Goal: Find specific page/section: Find specific page/section

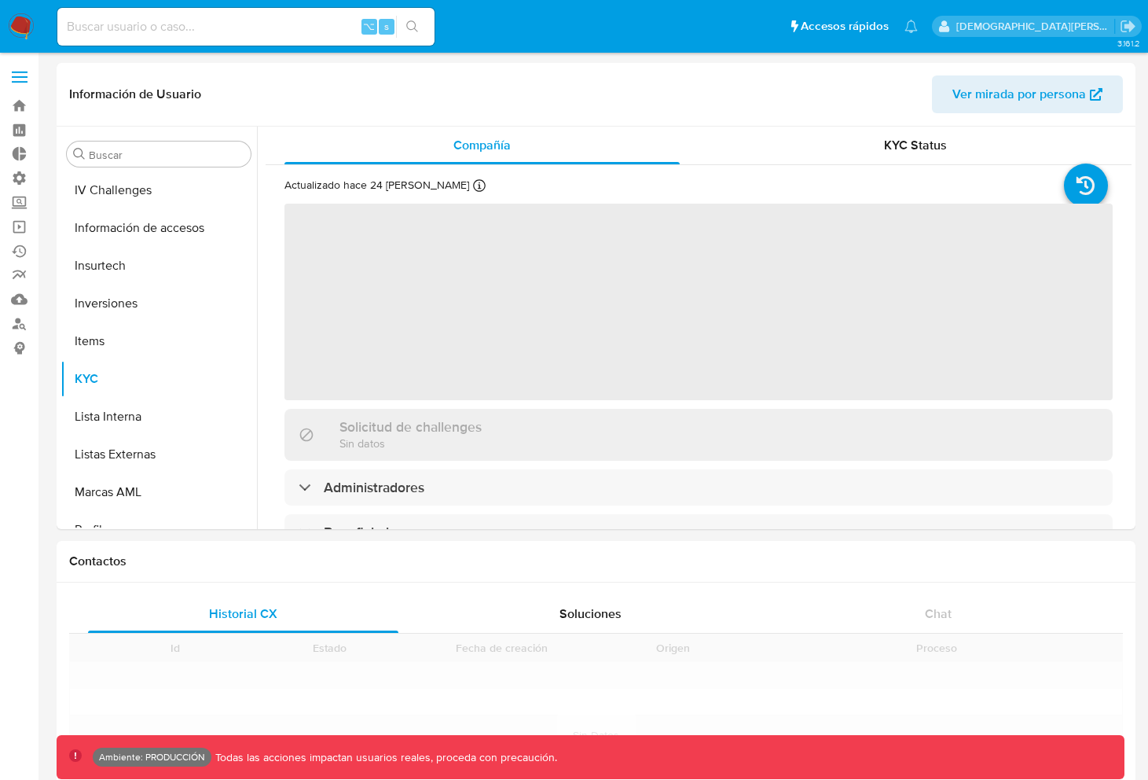
scroll to position [815, 0]
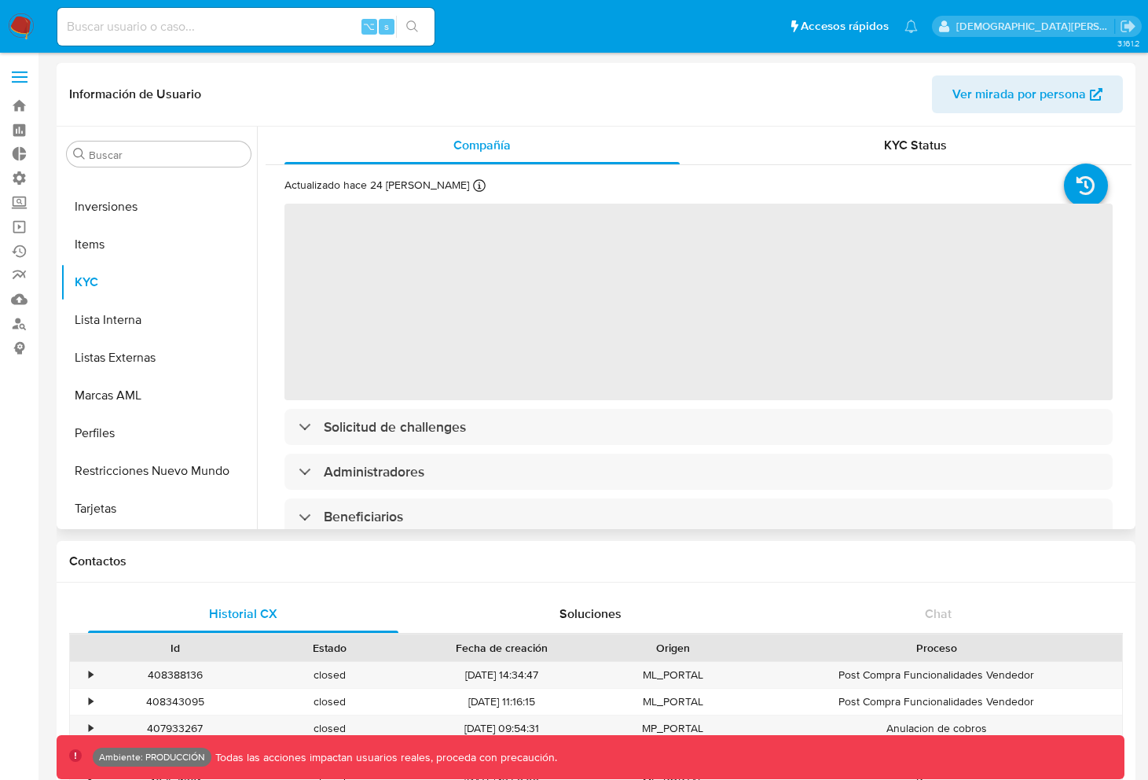
select select "10"
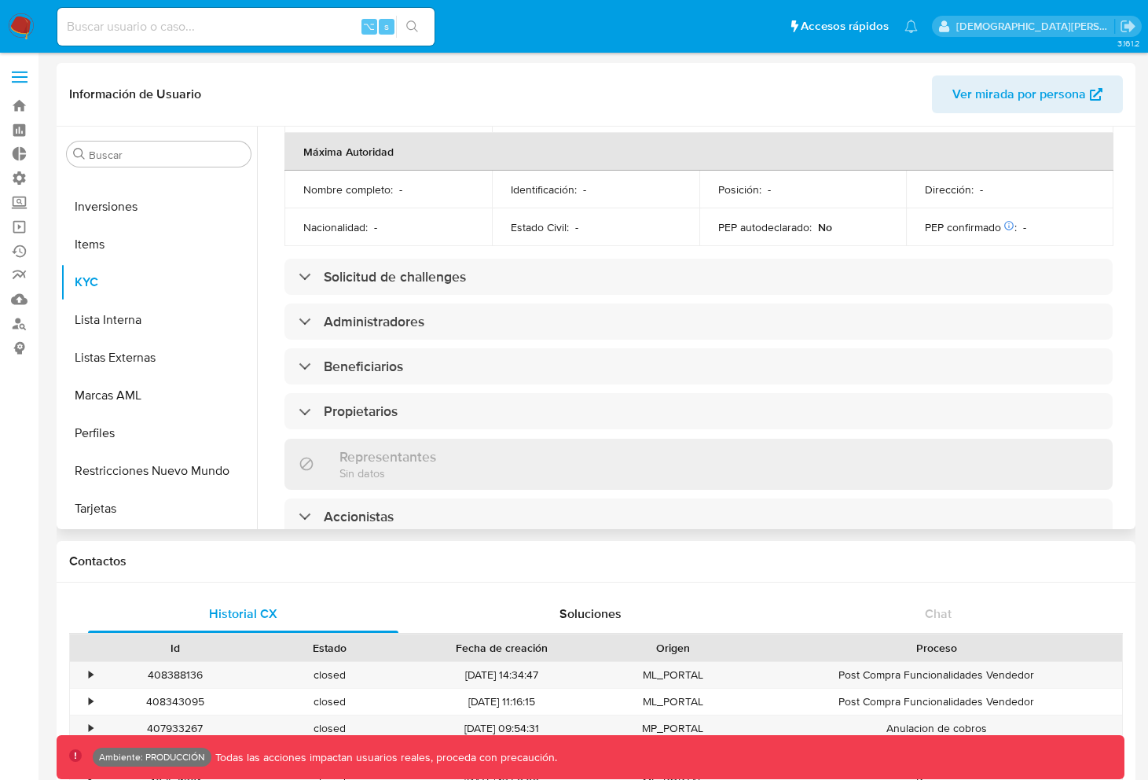
scroll to position [796, 0]
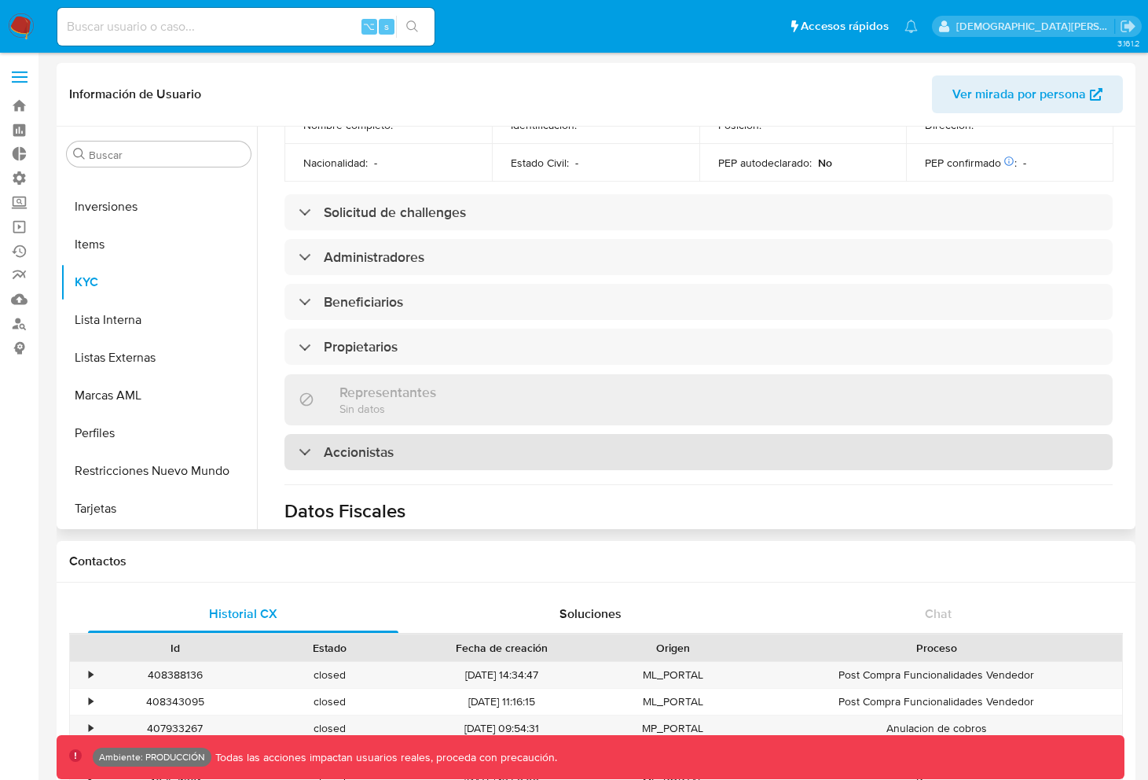
click at [534, 434] on div "Accionistas" at bounding box center [699, 452] width 828 height 36
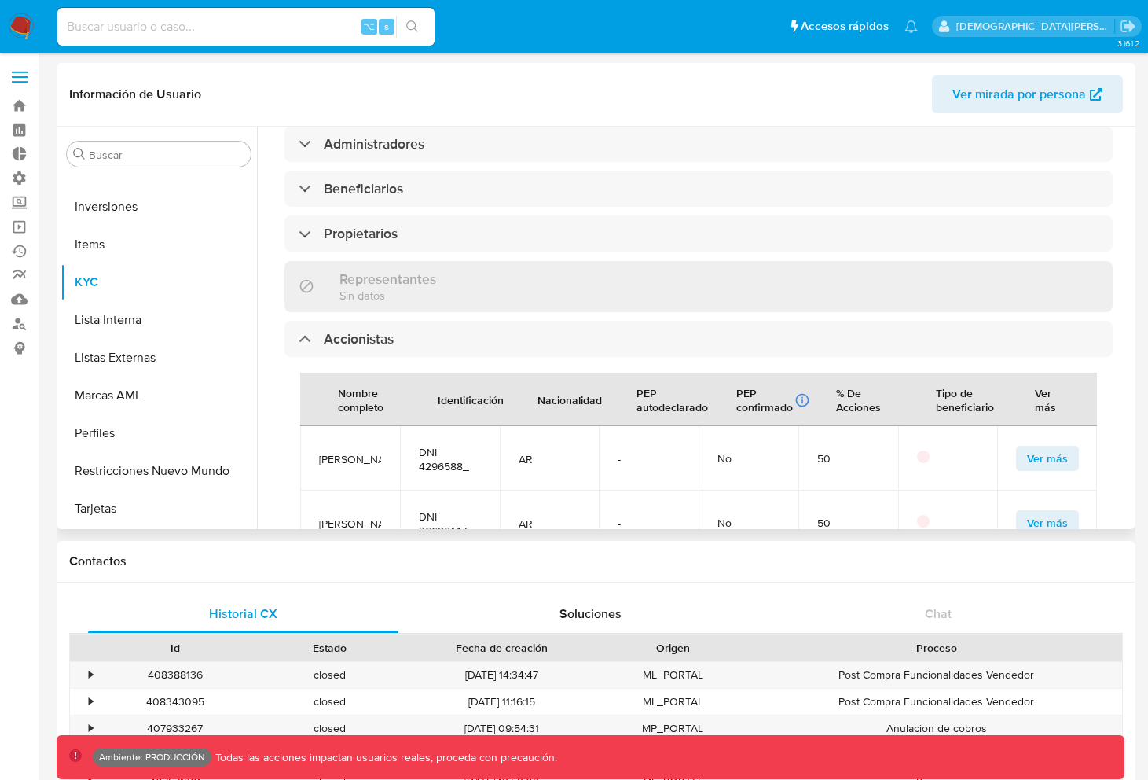
scroll to position [924, 0]
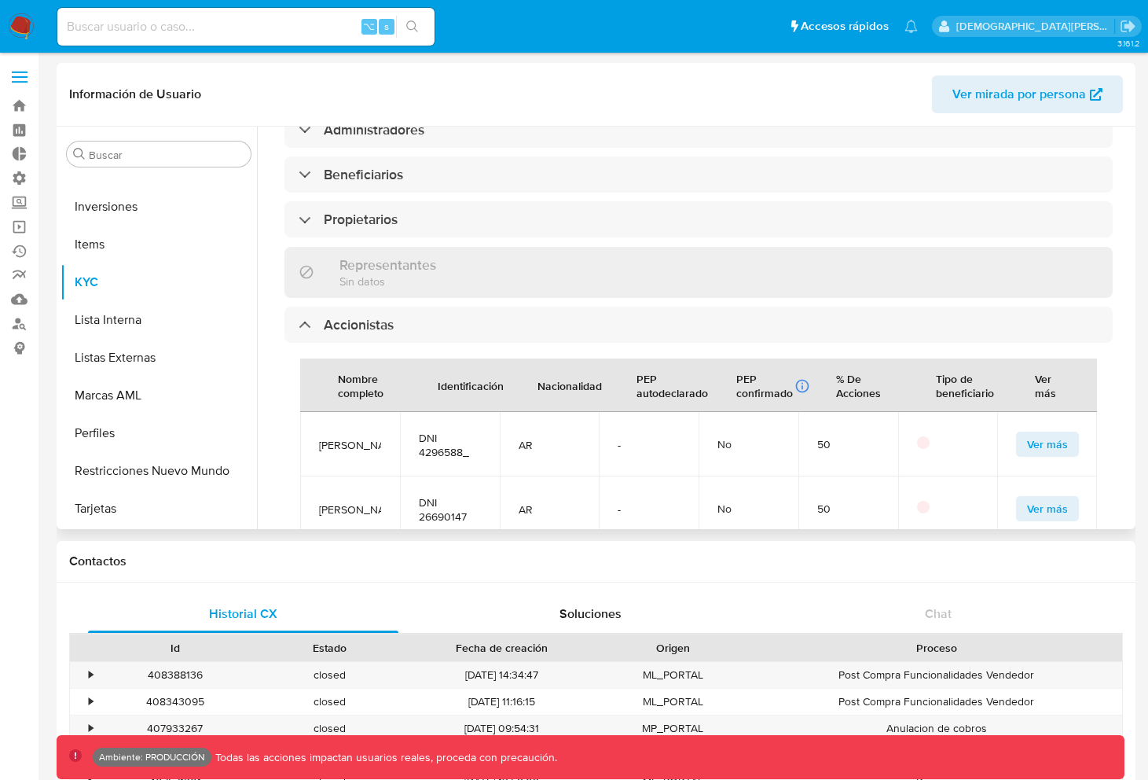
click at [1029, 433] on span "Ver más" at bounding box center [1047, 444] width 41 height 22
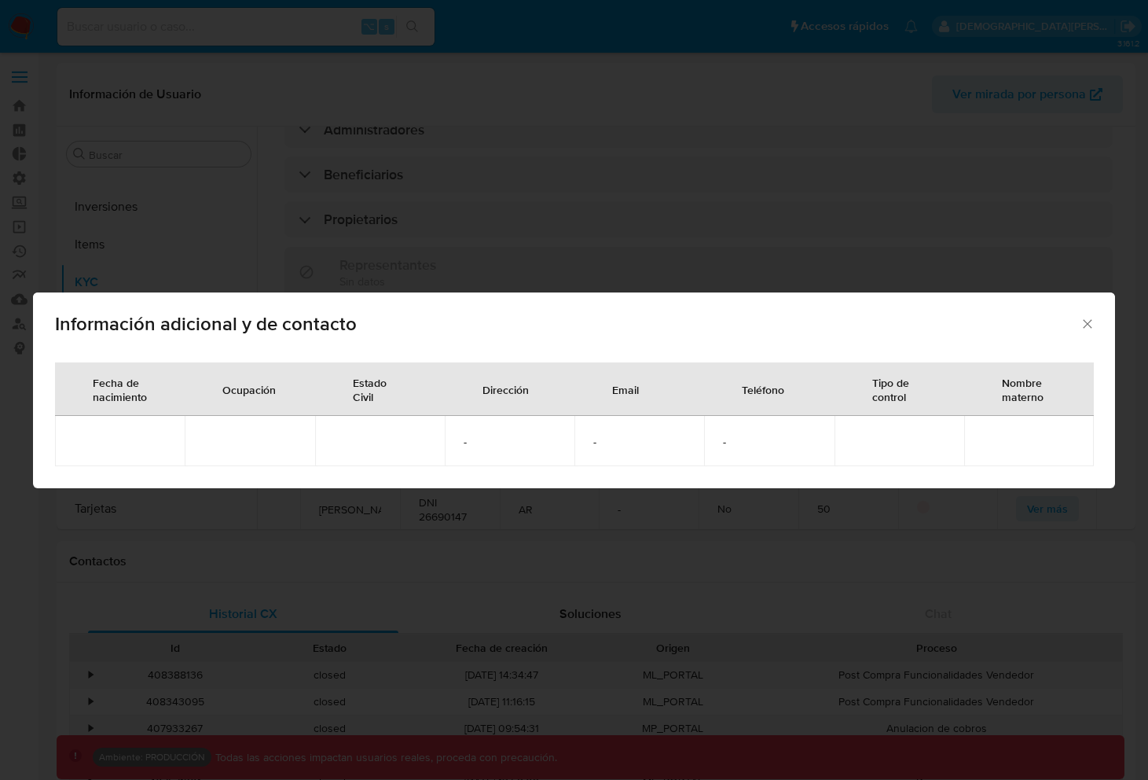
click at [1080, 322] on icon "Cerrar" at bounding box center [1088, 324] width 16 height 16
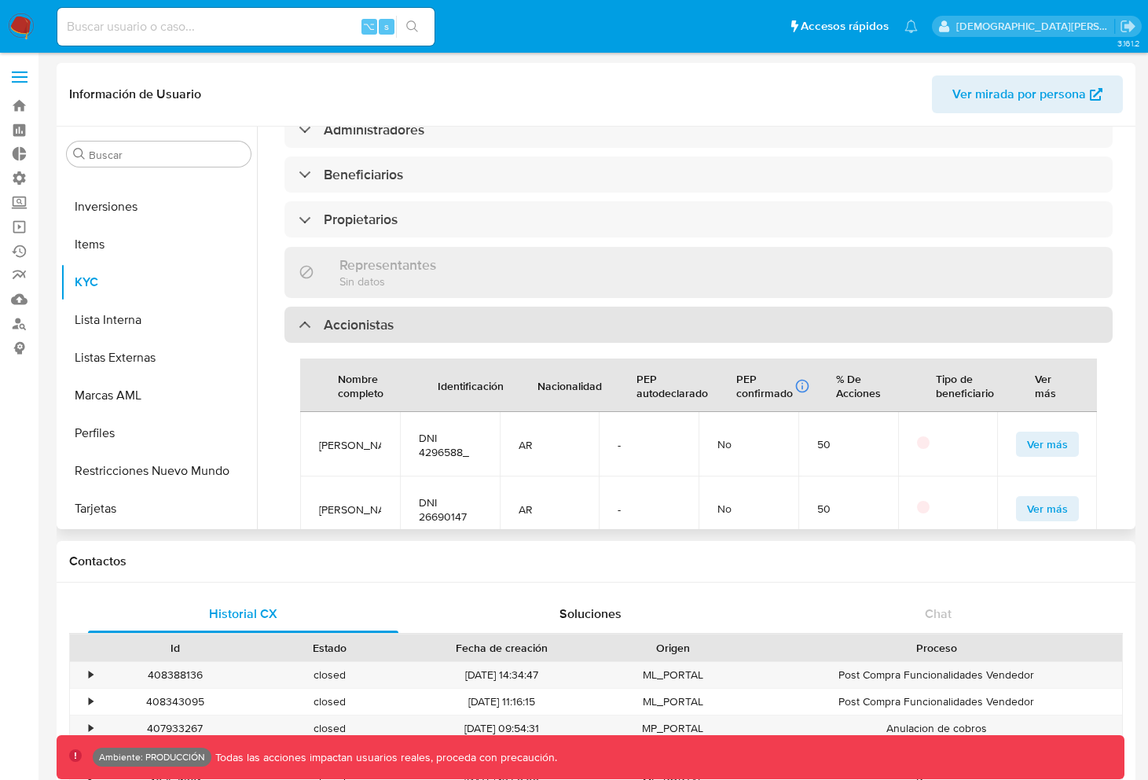
click at [642, 307] on div "Accionistas" at bounding box center [699, 325] width 828 height 36
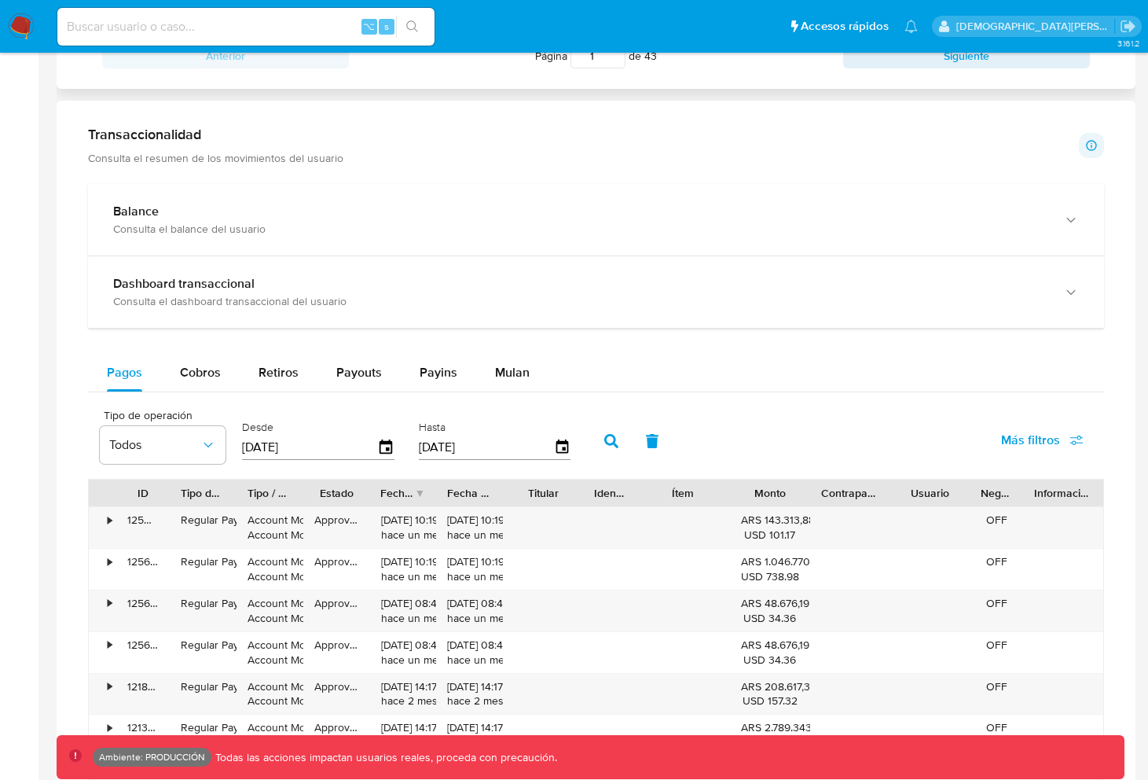
scroll to position [761, 0]
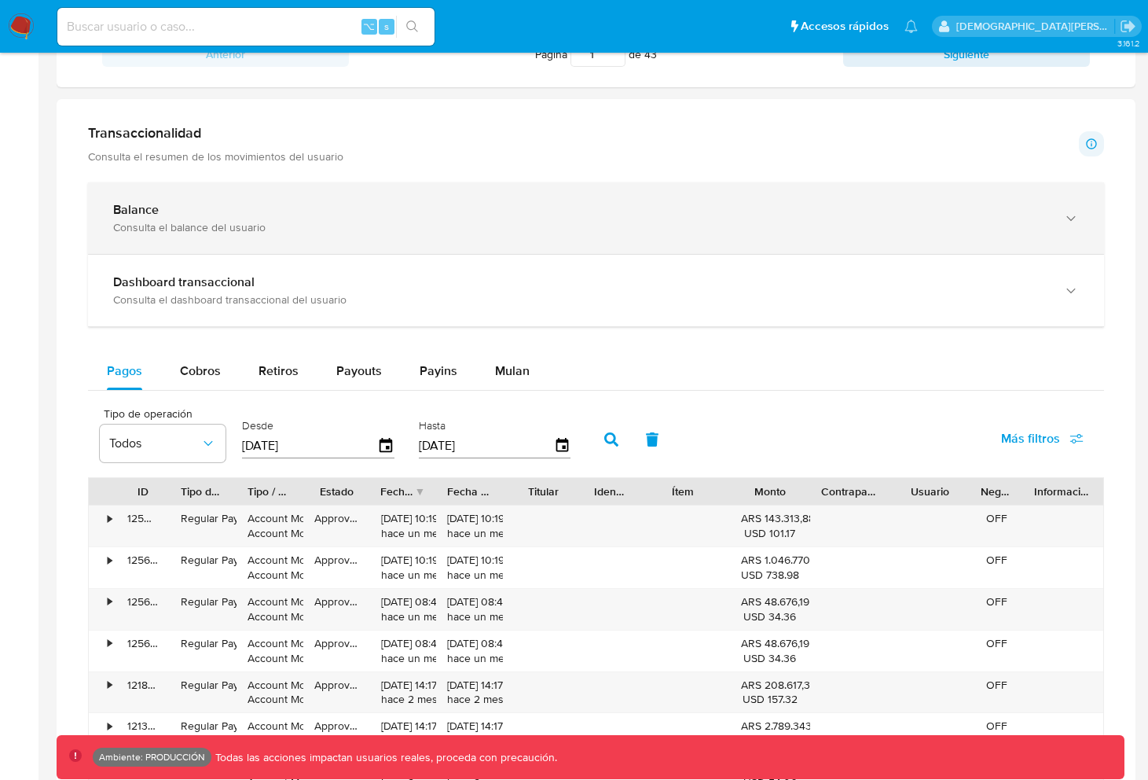
click at [387, 209] on div "Balance" at bounding box center [580, 210] width 935 height 16
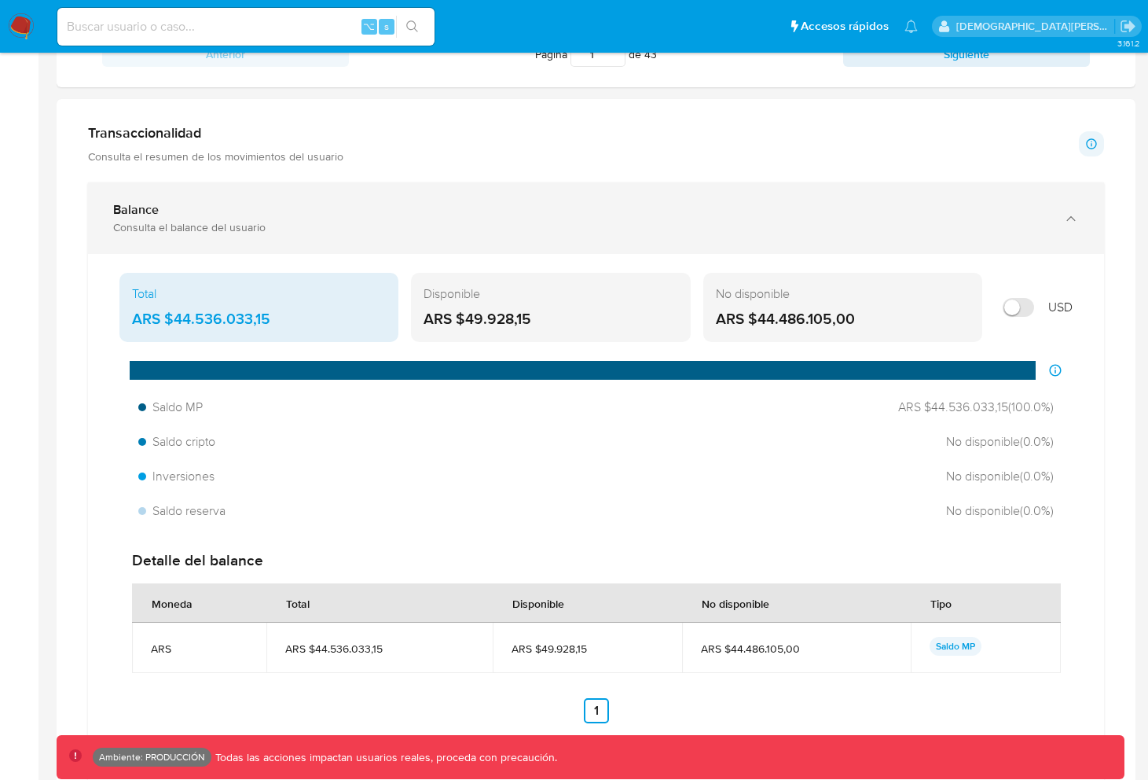
click at [387, 209] on div "Balance" at bounding box center [580, 210] width 935 height 16
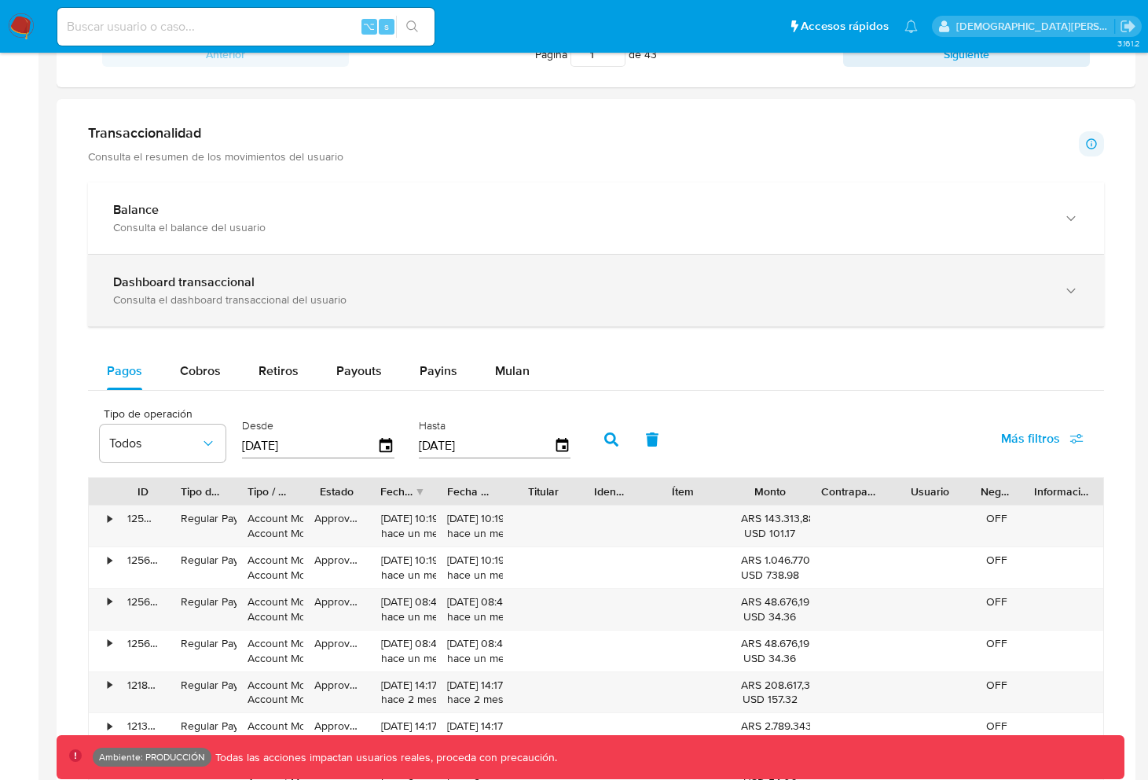
click at [315, 271] on div "Dashboard transaccional Consulta el dashboard transaccional del usuario" at bounding box center [596, 291] width 1016 height 72
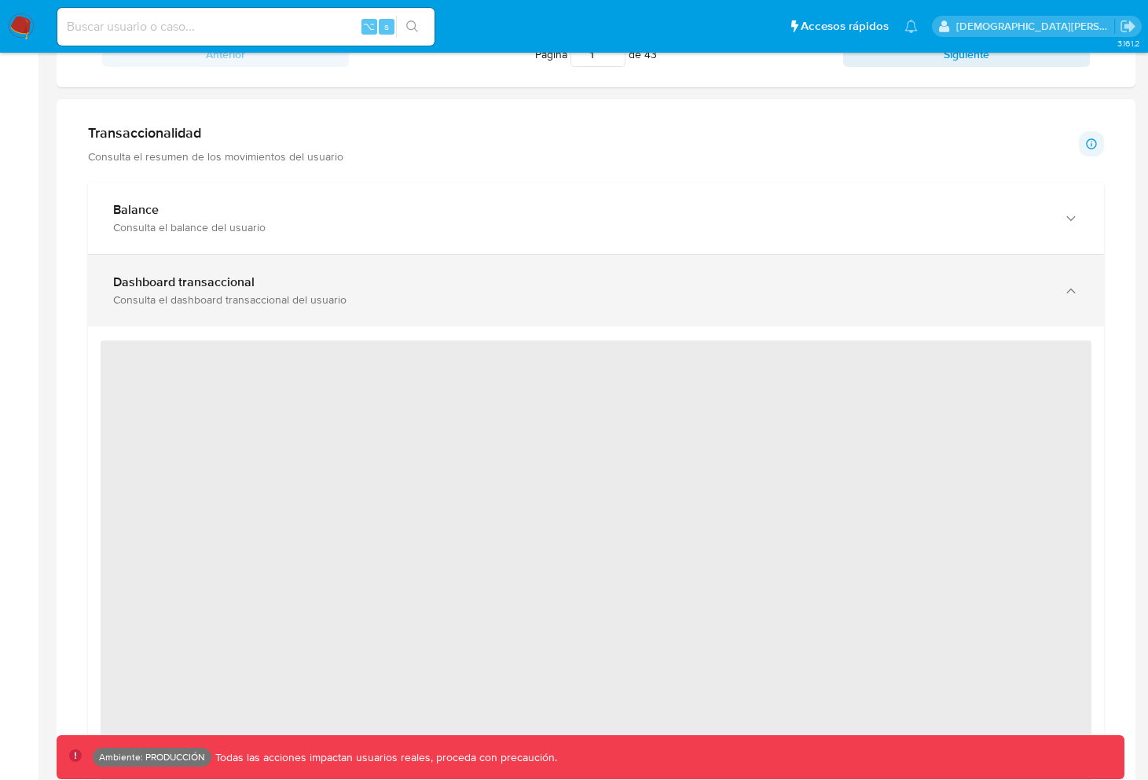
click at [311, 275] on div "Dashboard transaccional" at bounding box center [580, 282] width 935 height 16
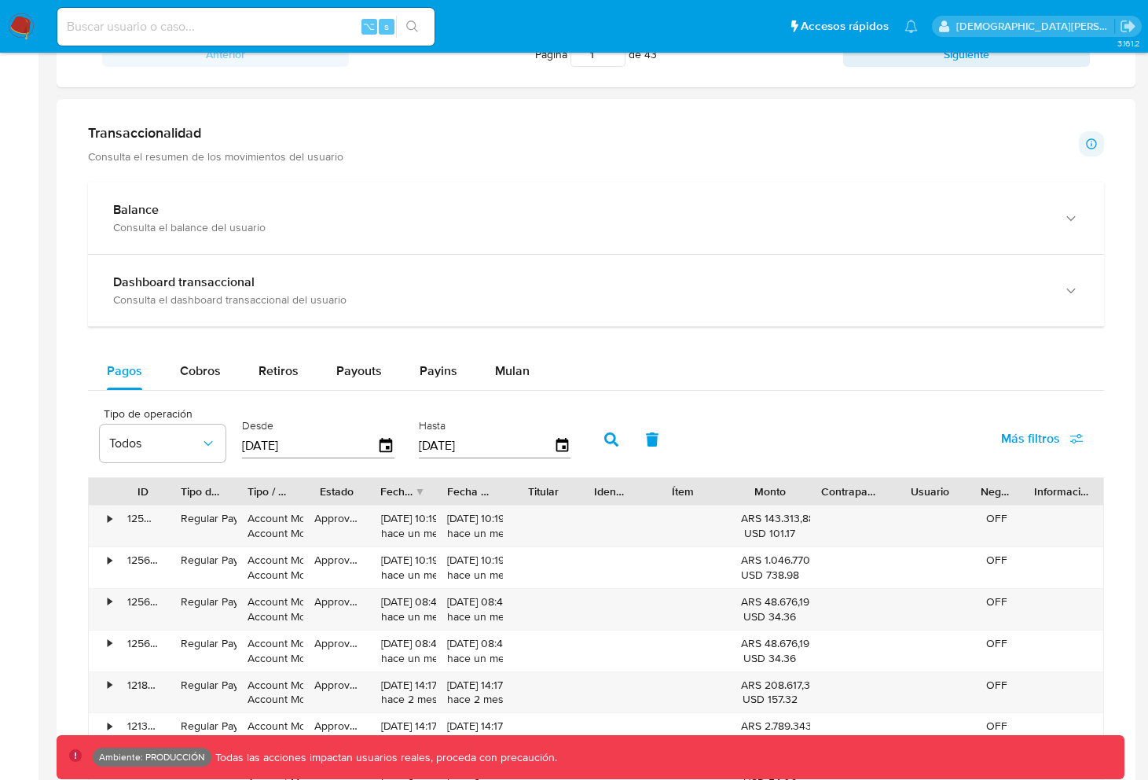
click at [377, 131] on div "Transaccionalidad Consulta el resumen de los movimientos del usuario Informació…" at bounding box center [596, 143] width 1016 height 39
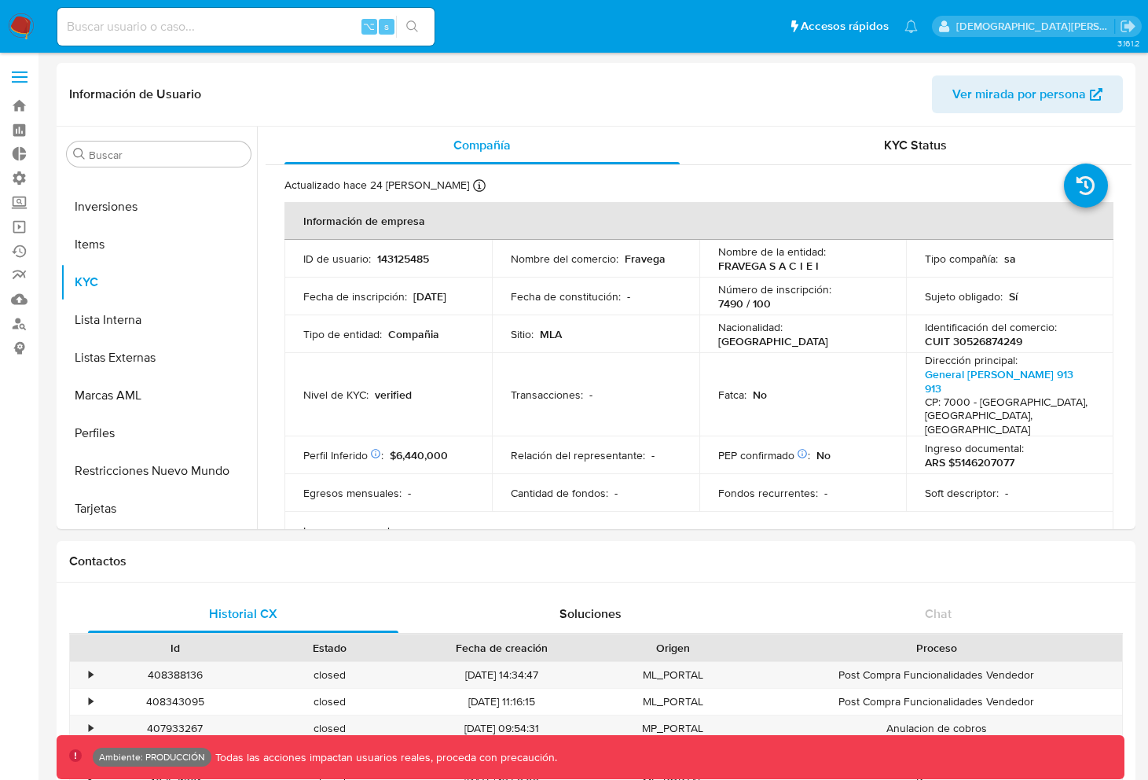
scroll to position [815, 0]
